Goal: Use online tool/utility: Utilize a website feature to perform a specific function

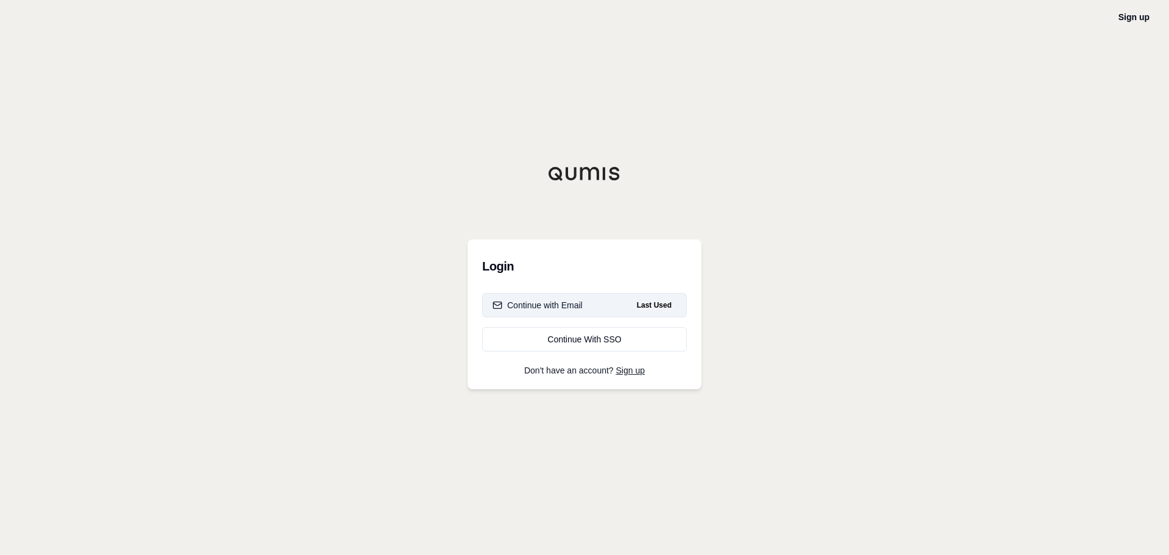
click at [564, 304] on div "Continue with Email" at bounding box center [538, 305] width 90 height 12
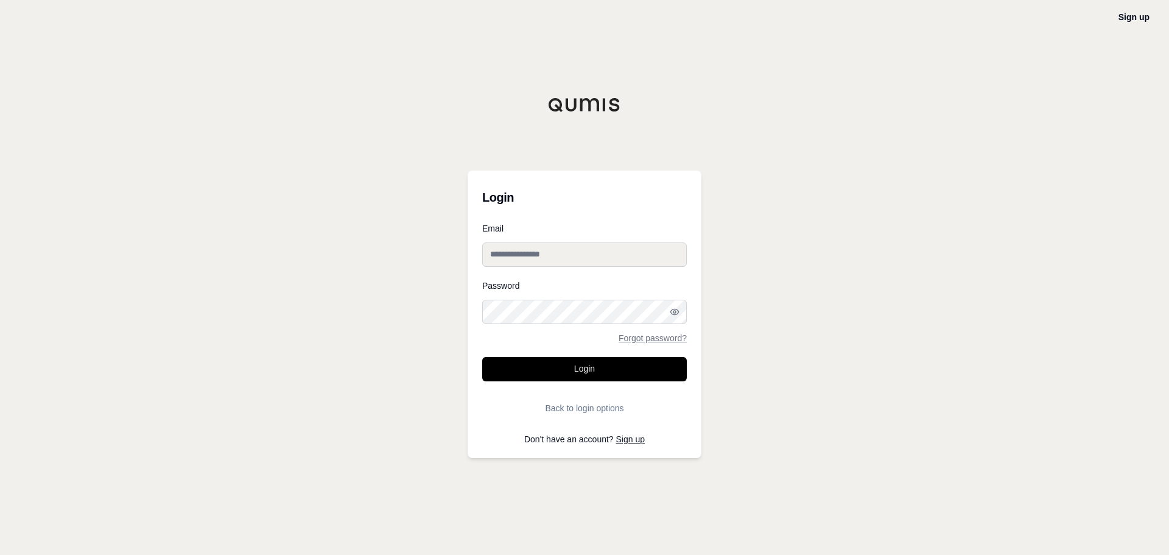
type input "**********"
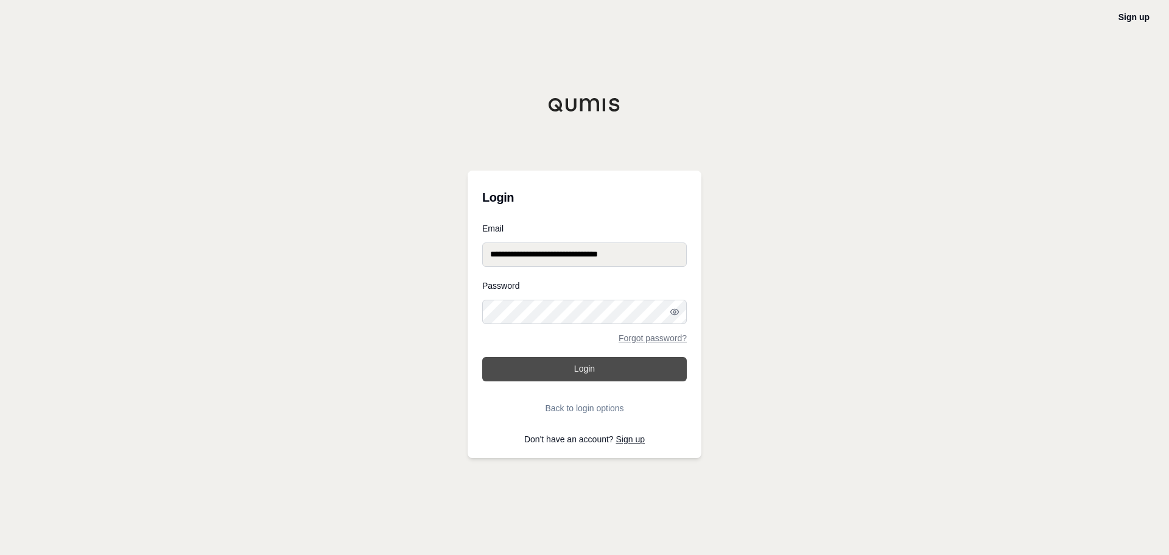
click at [608, 364] on button "Login" at bounding box center [584, 369] width 205 height 24
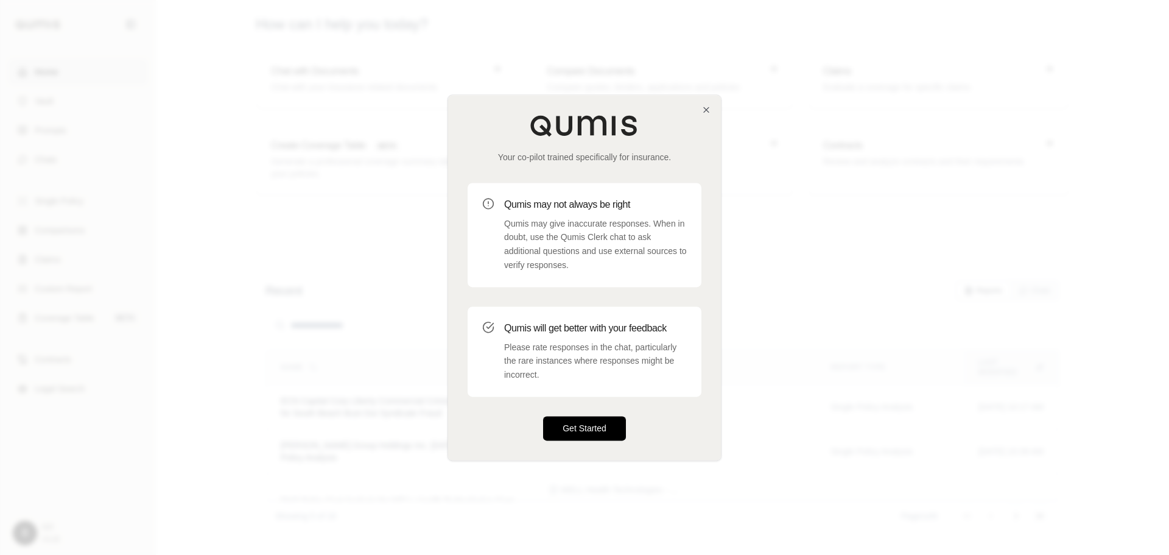
click at [569, 431] on button "Get Started" at bounding box center [584, 428] width 83 height 24
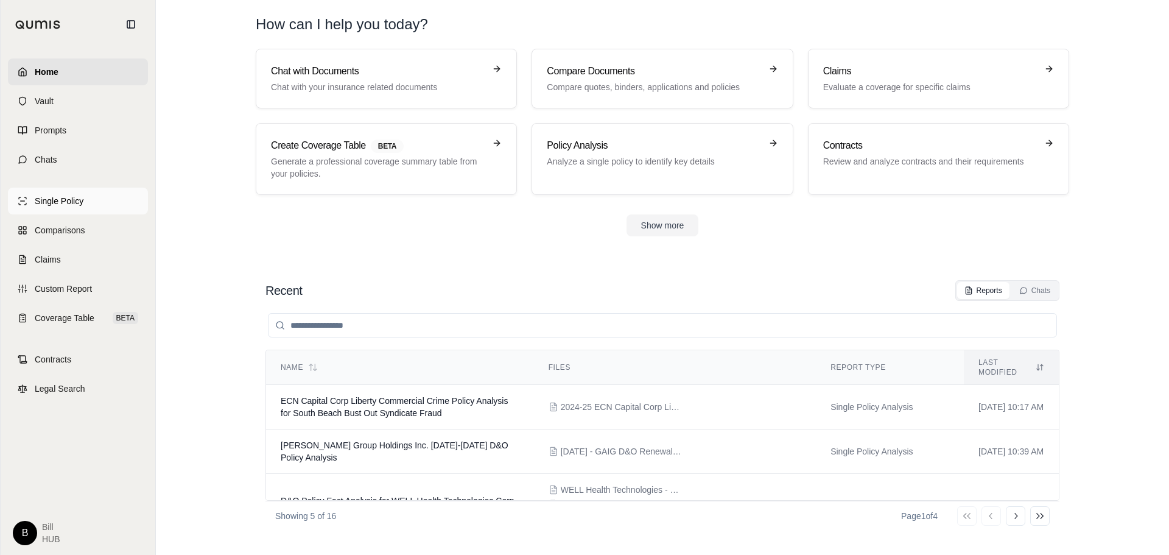
click at [73, 203] on span "Single Policy" at bounding box center [59, 201] width 49 height 12
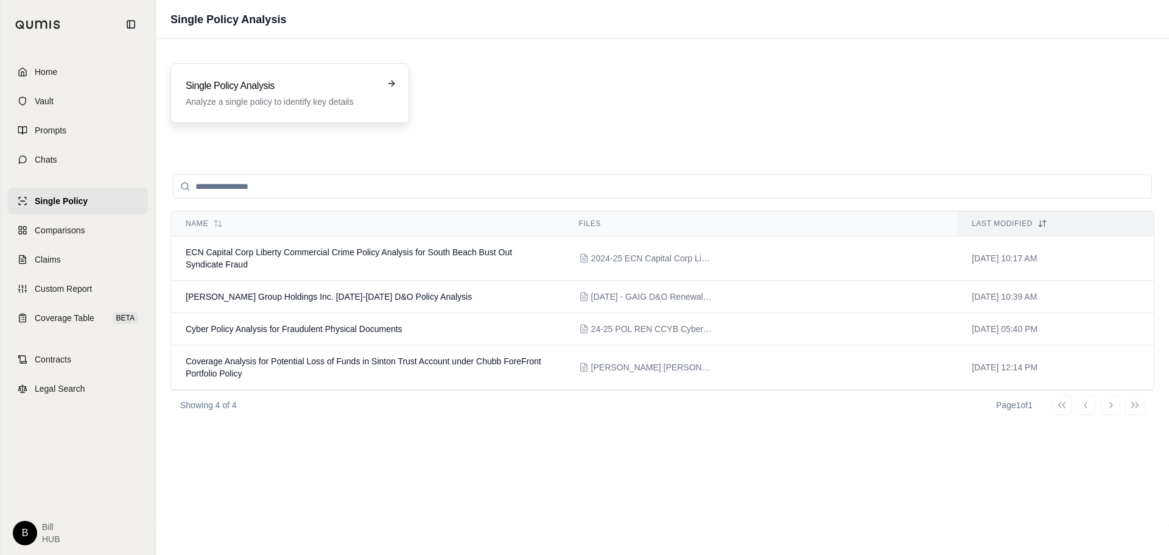
click at [326, 77] on div "Single Policy Analysis Analyze a single policy to identify key details" at bounding box center [289, 93] width 239 height 60
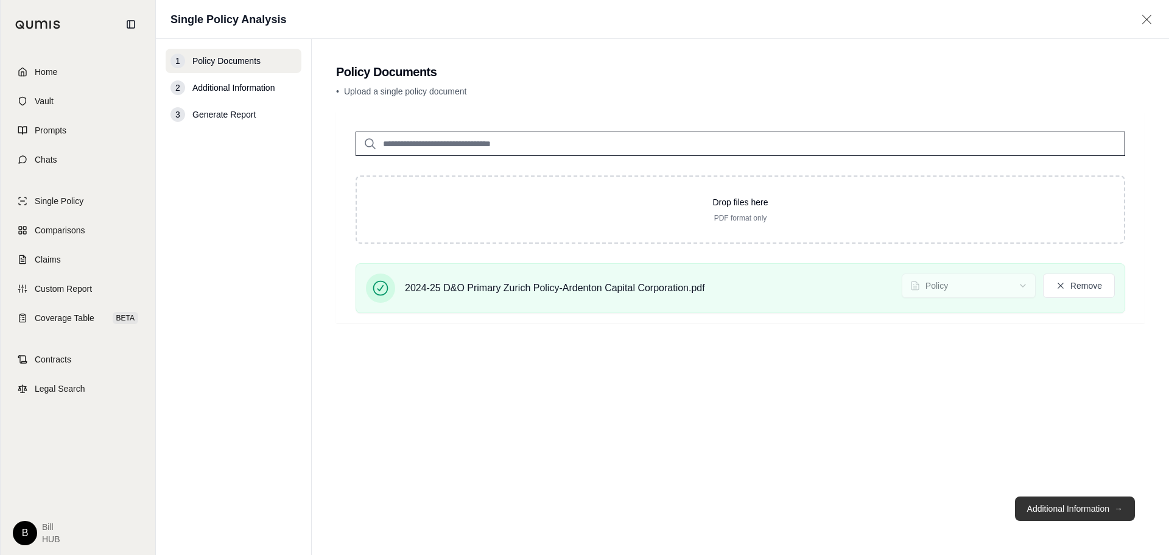
click at [1053, 506] on button "Additional Information →" at bounding box center [1075, 508] width 120 height 24
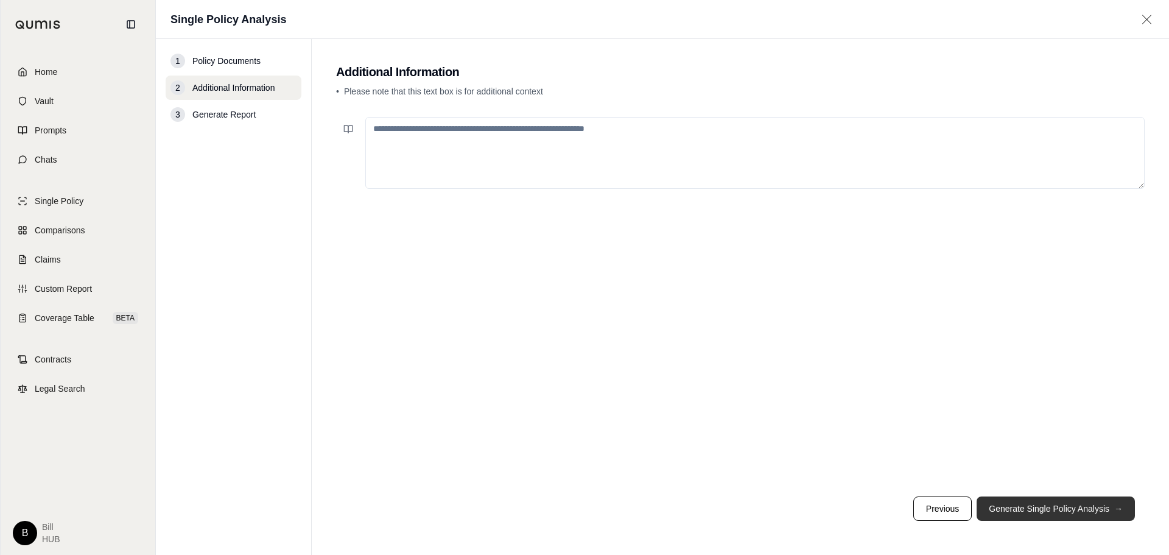
click at [1014, 504] on button "Generate Single Policy Analysis →" at bounding box center [1056, 508] width 158 height 24
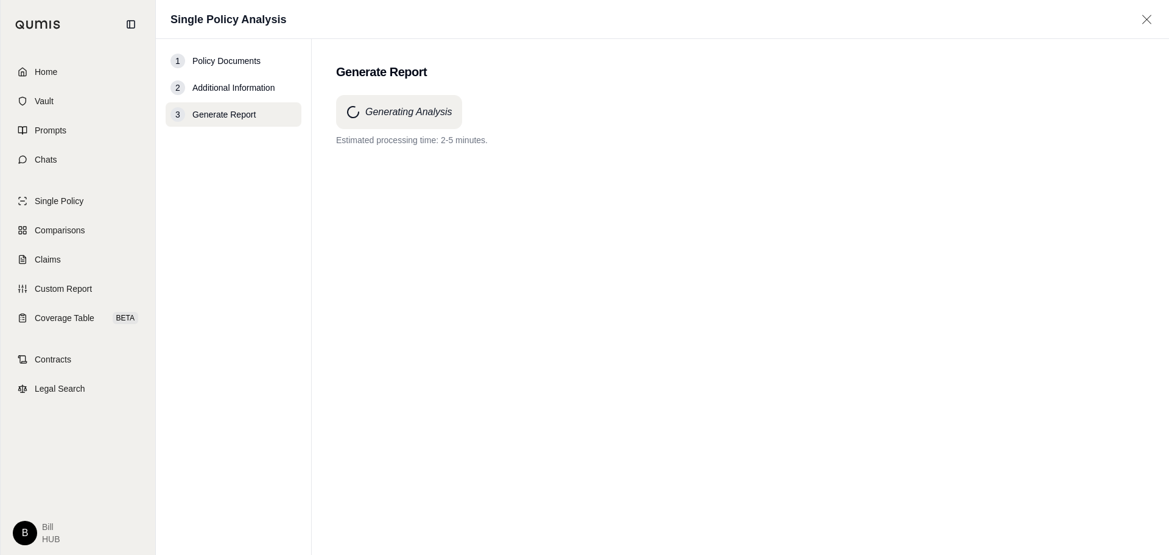
drag, startPoint x: 334, startPoint y: 47, endPoint x: 326, endPoint y: 47, distance: 7.3
click at [334, 47] on main "Generate Report Generating Analysis Estimated processing time: 2-5 minutes." at bounding box center [740, 297] width 857 height 516
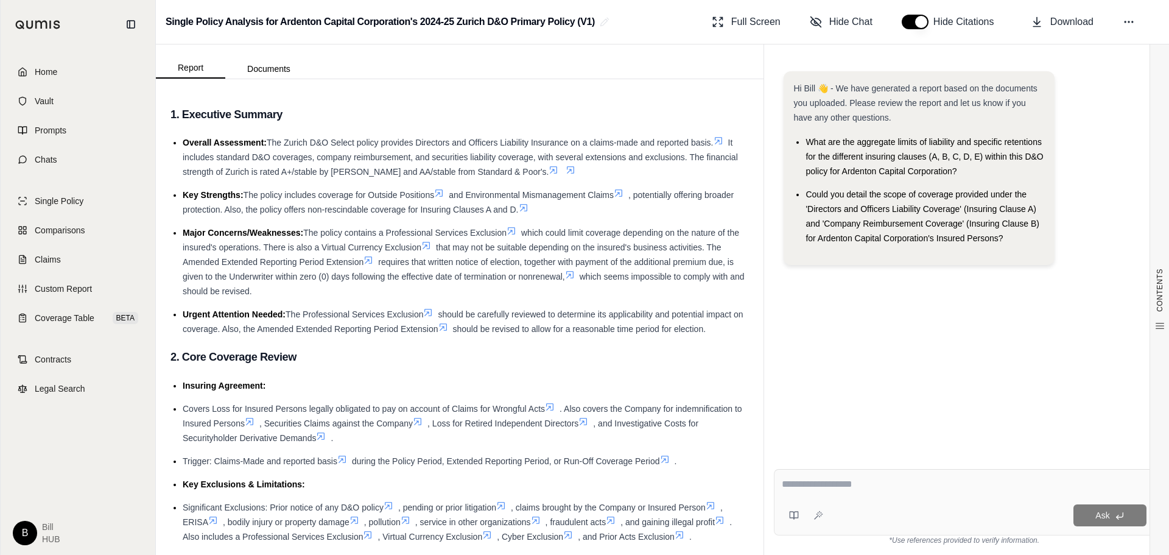
click at [813, 483] on textarea at bounding box center [964, 484] width 365 height 15
click at [837, 479] on textarea at bounding box center [964, 484] width 365 height 15
paste textarea "**********"
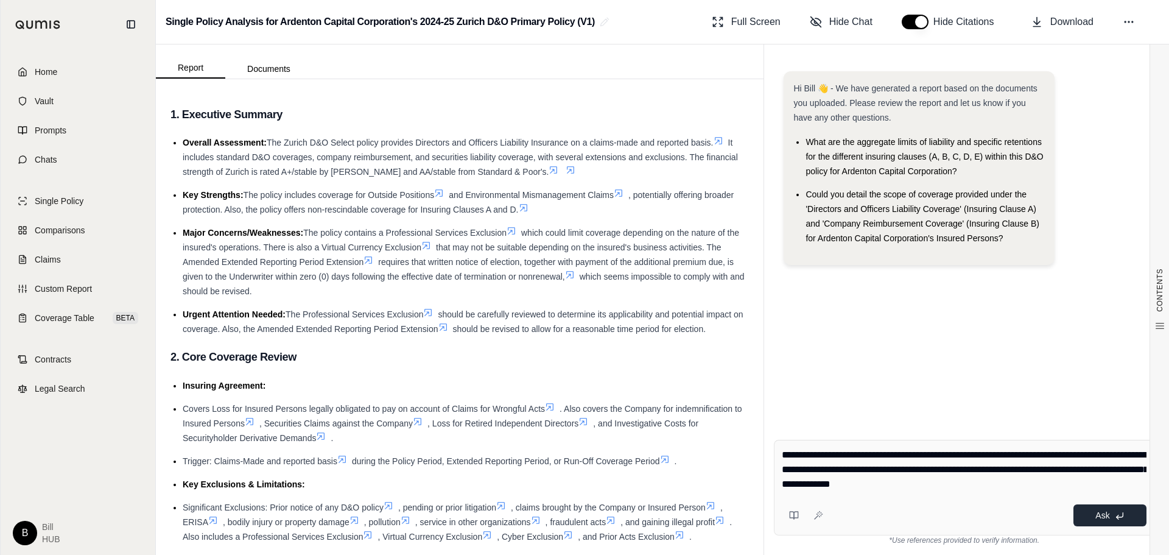
type textarea "**********"
click at [1096, 514] on span "Ask" at bounding box center [1102, 515] width 14 height 10
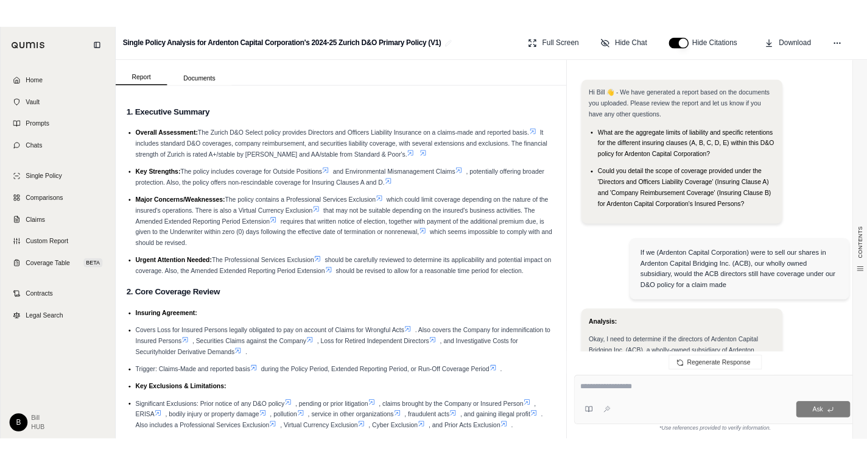
scroll to position [1031, 0]
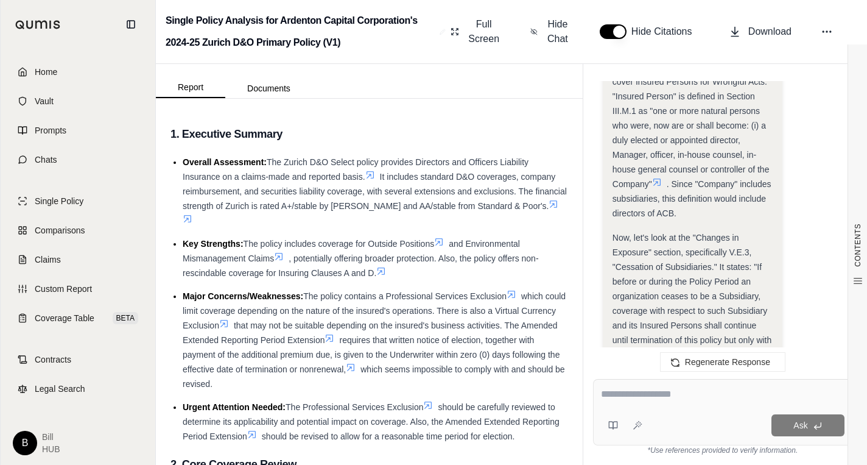
click at [827, 13] on div "Full Screen Hide Chat Hide Citations Download" at bounding box center [652, 31] width 412 height 39
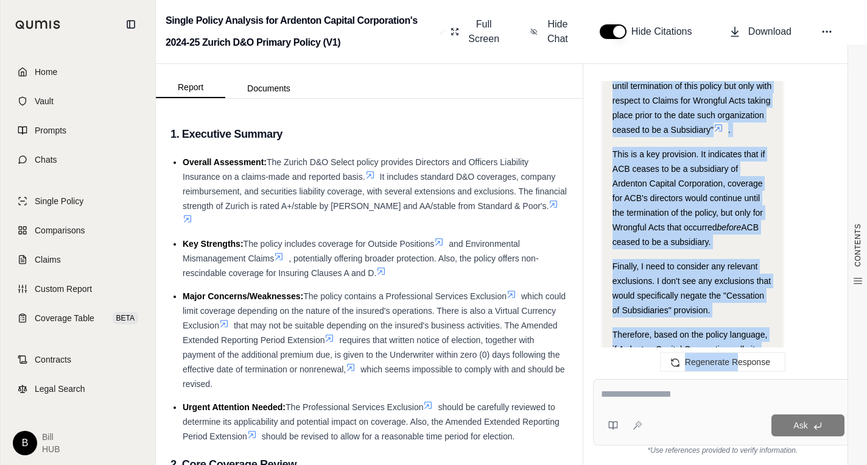
scroll to position [1339, 0]
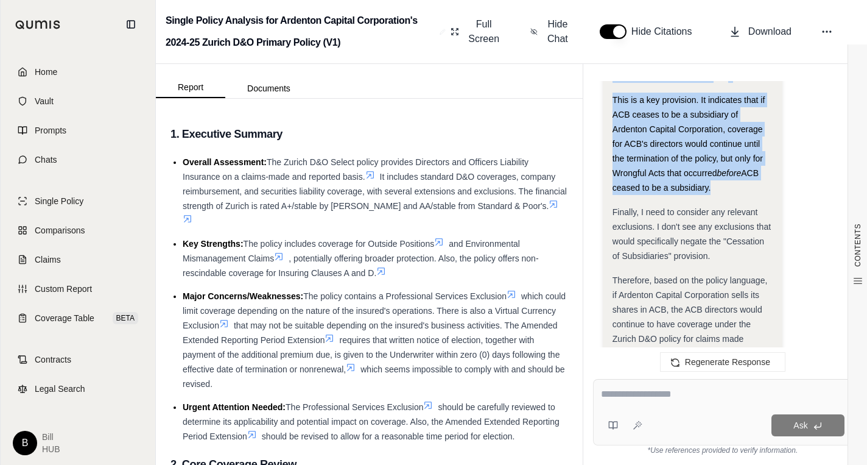
drag, startPoint x: 757, startPoint y: 263, endPoint x: 709, endPoint y: 183, distance: 93.7
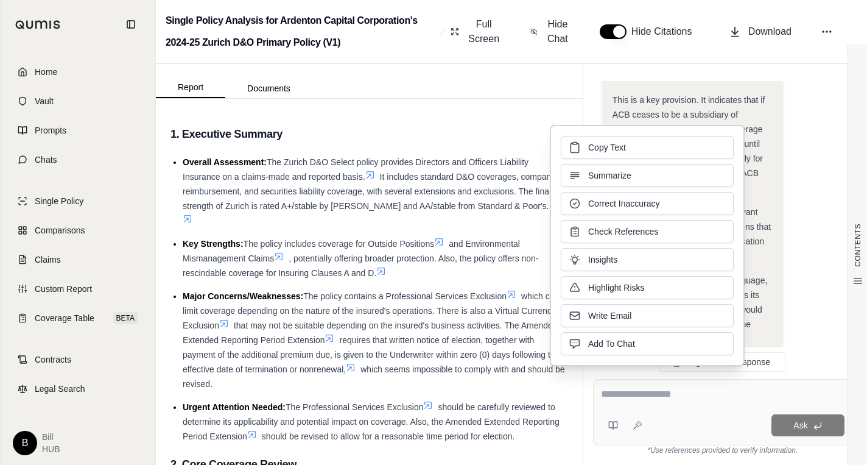
drag, startPoint x: 709, startPoint y: 183, endPoint x: 639, endPoint y: 149, distance: 77.9
click at [639, 149] on button "Copy Text" at bounding box center [647, 147] width 173 height 23
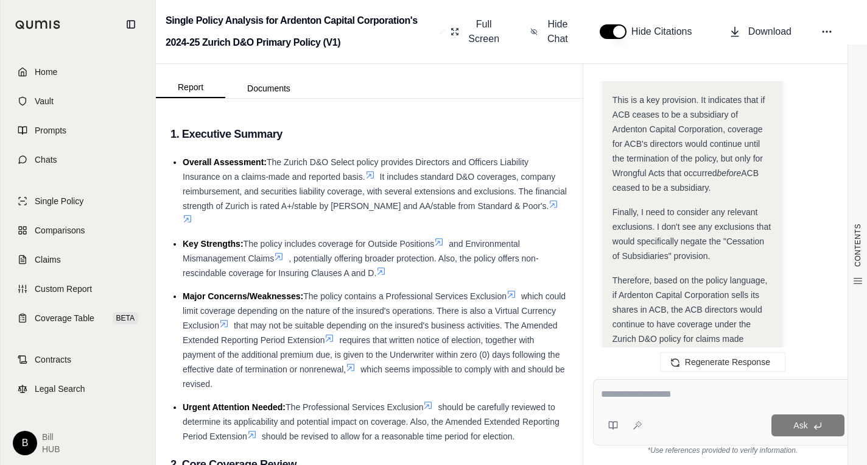
click at [709, 237] on span "Finally, I need to consider any relevant exclusions. I don't see any exclusions…" at bounding box center [692, 234] width 158 height 54
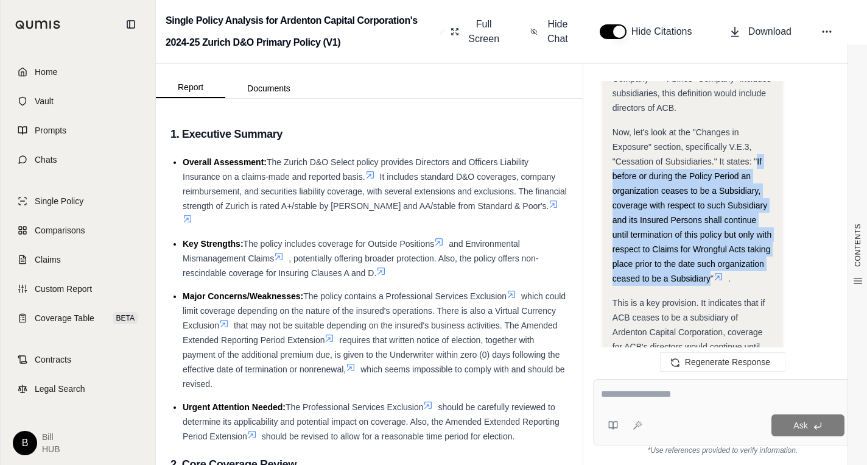
drag, startPoint x: 757, startPoint y: 161, endPoint x: 709, endPoint y: 276, distance: 123.9
click at [709, 276] on span "Now, let's look at the "Changes in Exposure" section, specifically V.E.3, "Cess…" at bounding box center [692, 205] width 159 height 156
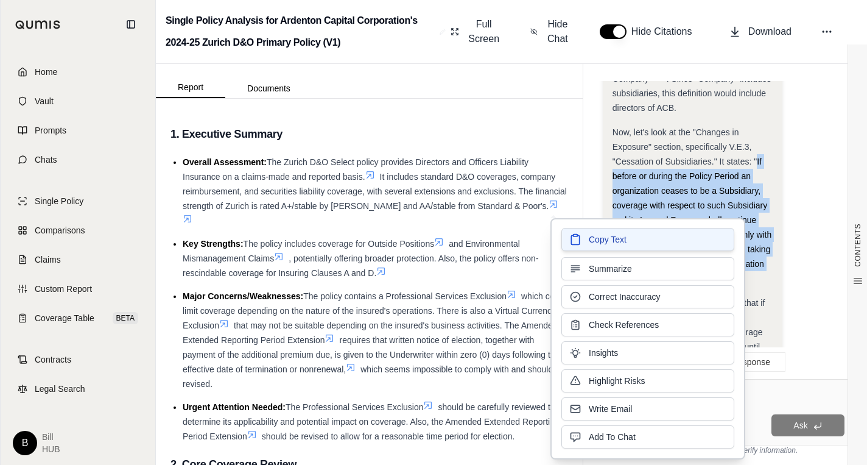
click at [595, 245] on button "Copy Text" at bounding box center [647, 239] width 173 height 23
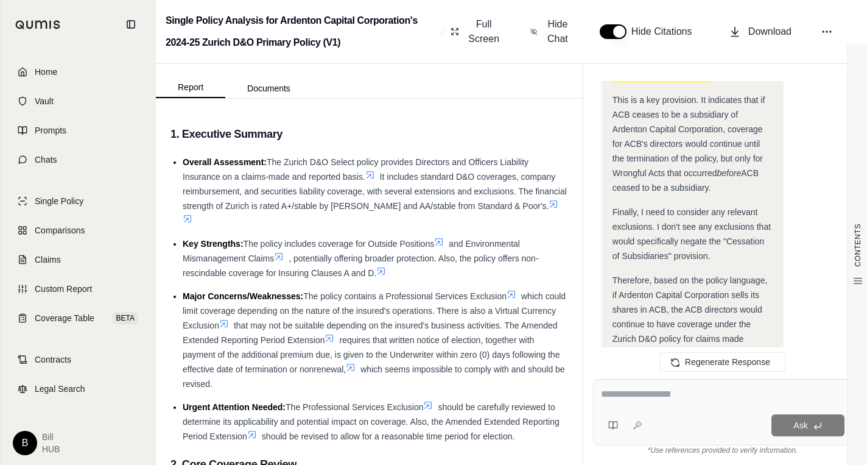
scroll to position [1542, 0]
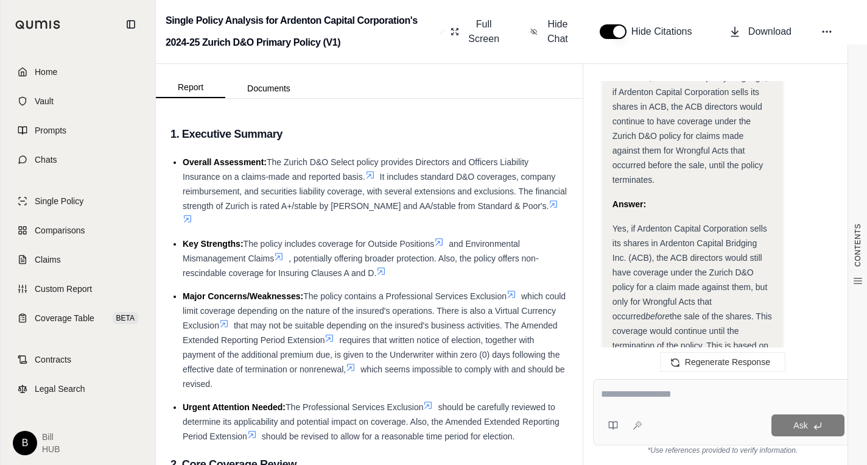
click at [684, 132] on span "Therefore, based on the policy language, if Ardenton Capital Corporation sells …" at bounding box center [690, 128] width 155 height 112
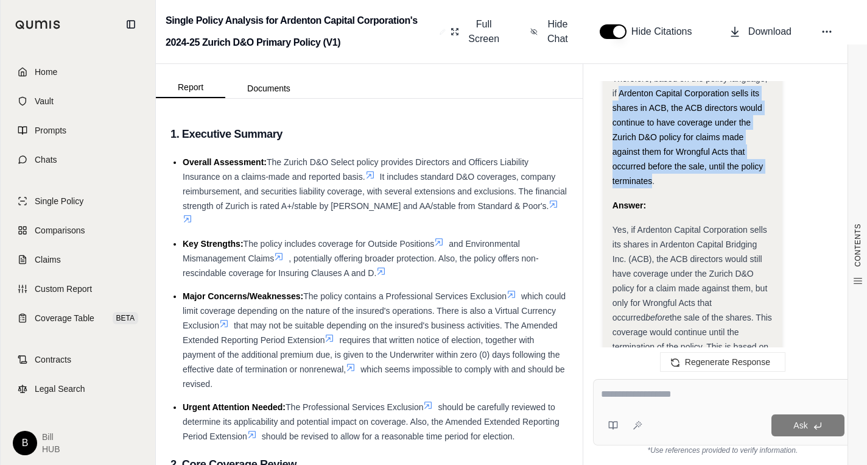
drag, startPoint x: 620, startPoint y: 90, endPoint x: 653, endPoint y: 180, distance: 96.1
click at [653, 180] on span "Therefore, based on the policy language, if Ardenton Capital Corporation sells …" at bounding box center [690, 130] width 155 height 112
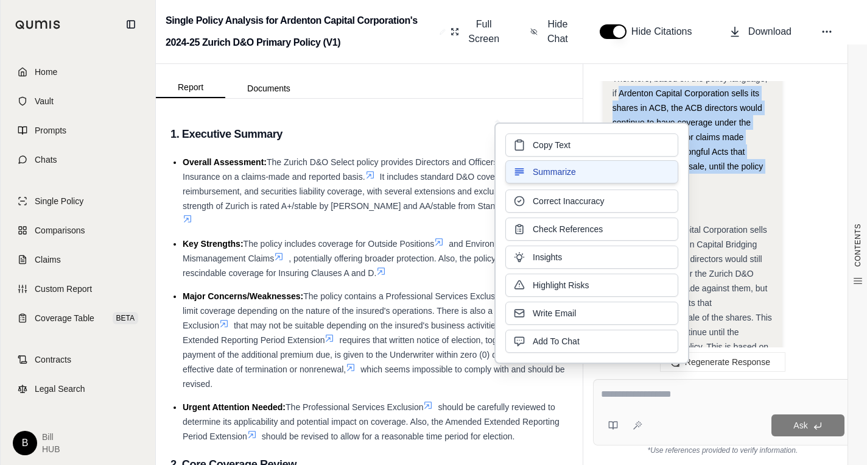
copy span "Ardenton Capital Corporation sells its shares in ACB, the ACB directors would c…"
